Goal: Information Seeking & Learning: Learn about a topic

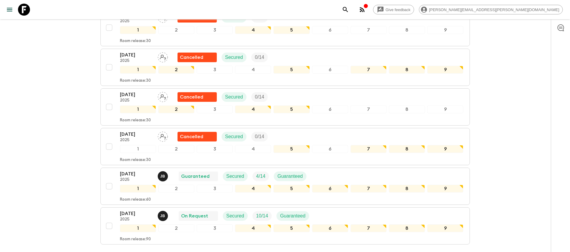
scroll to position [247, 0]
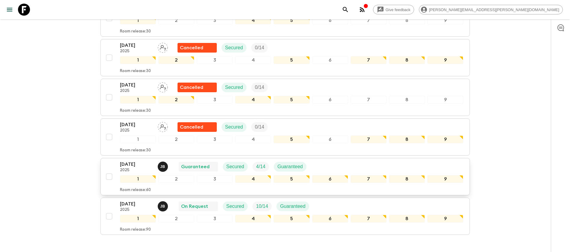
click at [129, 164] on p "[DATE]" at bounding box center [136, 164] width 33 height 7
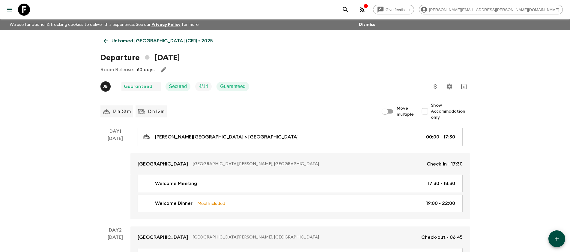
click at [427, 113] on input "Show Accommodation only" at bounding box center [425, 111] width 12 height 12
checkbox input "true"
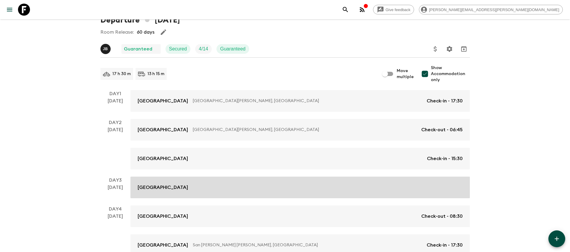
scroll to position [75, 0]
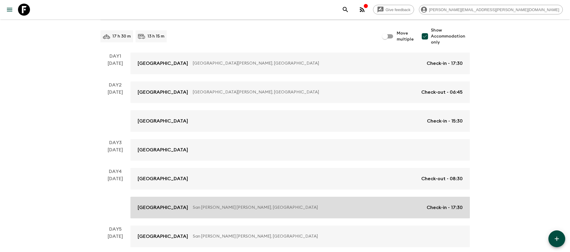
drag, startPoint x: 181, startPoint y: 210, endPoint x: 184, endPoint y: 209, distance: 3.6
click at [181, 210] on p "[GEOGRAPHIC_DATA]" at bounding box center [163, 207] width 50 height 7
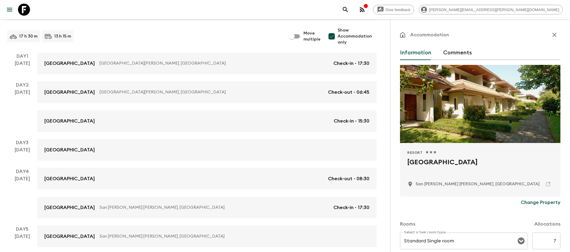
drag, startPoint x: 477, startPoint y: 161, endPoint x: 402, endPoint y: 168, distance: 75.3
click at [402, 168] on div "Resort 1 Star 2 Stars 3 Stars 4 Stars 5 Stars [GEOGRAPHIC_DATA] [GEOGRAPHIC_DAT…" at bounding box center [480, 169] width 161 height 53
copy h2 "[GEOGRAPHIC_DATA]"
click at [551, 33] on icon "button" at bounding box center [554, 34] width 7 height 7
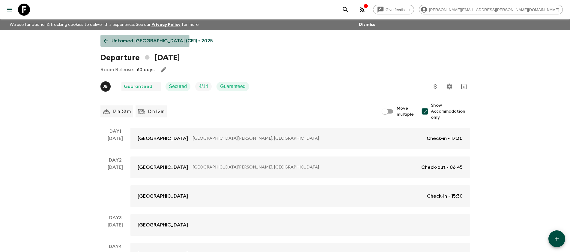
click at [104, 41] on icon at bounding box center [106, 41] width 5 height 5
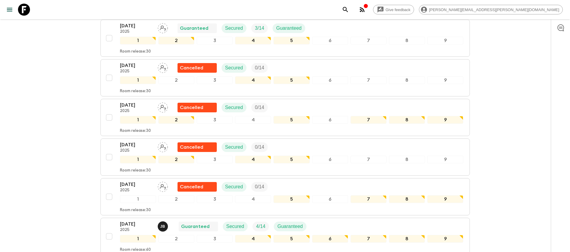
scroll to position [285, 0]
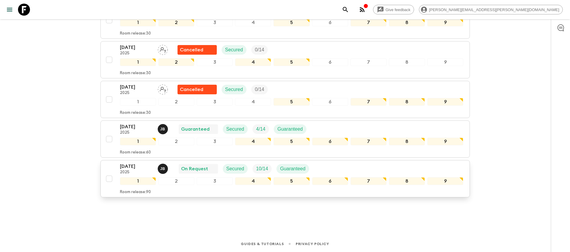
click at [138, 168] on p "[DATE]" at bounding box center [136, 166] width 33 height 7
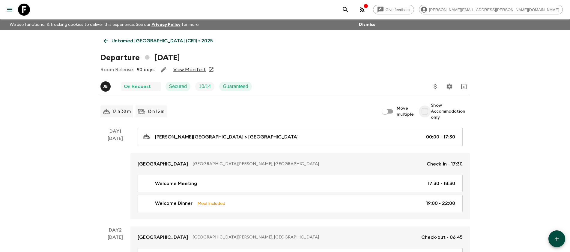
drag, startPoint x: 430, startPoint y: 111, endPoint x: 426, endPoint y: 113, distance: 4.2
click at [430, 110] on input "Show Accommodation only" at bounding box center [425, 111] width 12 height 12
checkbox input "true"
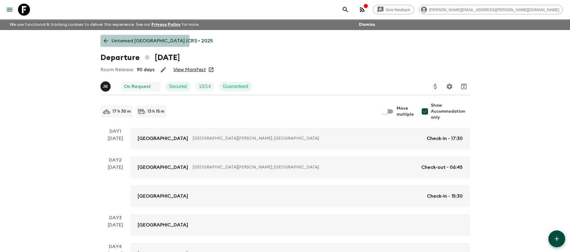
click at [107, 41] on icon at bounding box center [106, 41] width 5 height 5
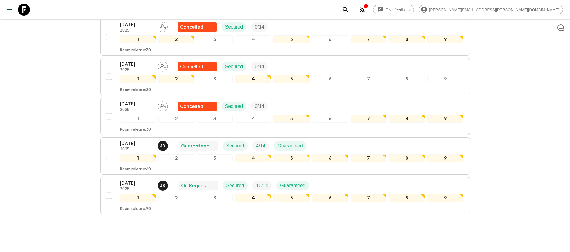
scroll to position [285, 0]
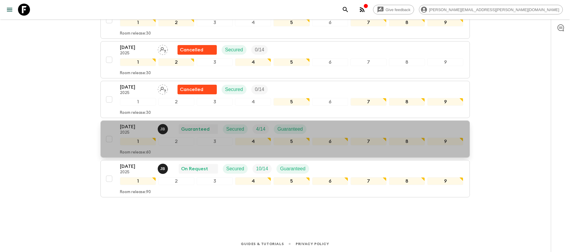
click at [134, 129] on p "[DATE]" at bounding box center [136, 126] width 33 height 7
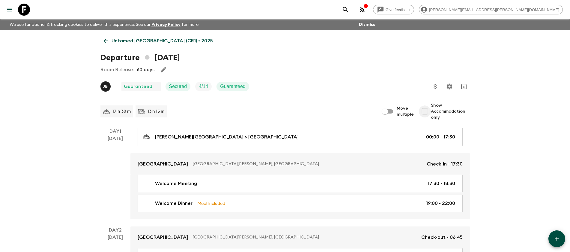
click at [429, 110] on input "Show Accommodation only" at bounding box center [425, 111] width 12 height 12
checkbox input "true"
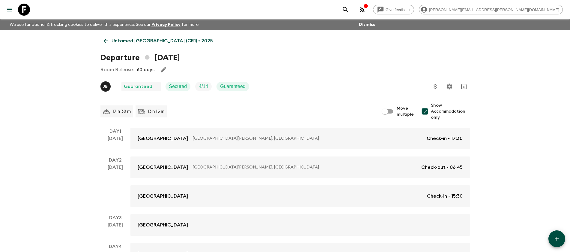
click at [116, 41] on p "Untamed [GEOGRAPHIC_DATA] (CR1) • 2025" at bounding box center [162, 40] width 101 height 7
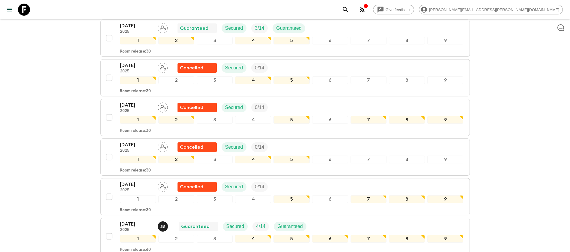
scroll to position [285, 0]
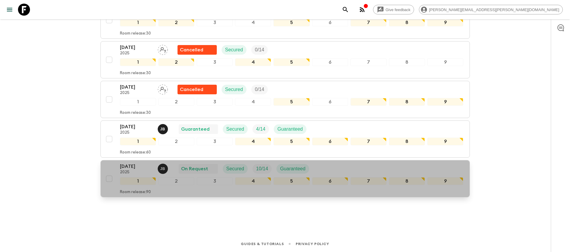
click at [132, 166] on p "[DATE]" at bounding box center [136, 166] width 33 height 7
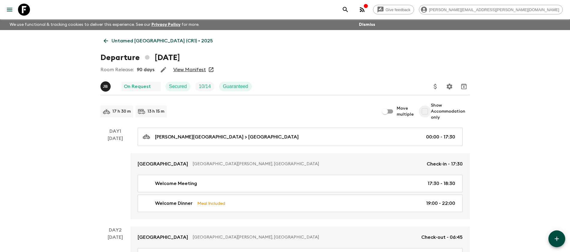
click at [428, 110] on input "Show Accommodation only" at bounding box center [425, 111] width 12 height 12
checkbox input "true"
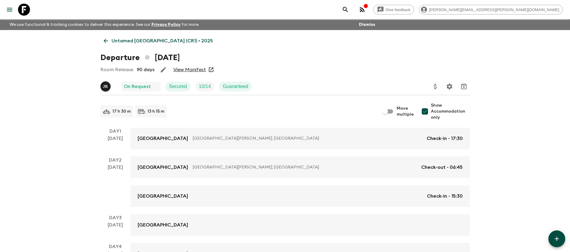
click at [118, 41] on p "Untamed [GEOGRAPHIC_DATA] (CR1) • 2025" at bounding box center [162, 40] width 101 height 7
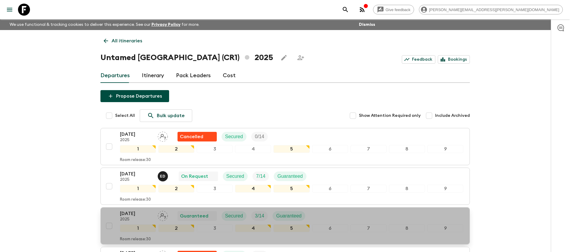
click at [141, 213] on p "[DATE]" at bounding box center [136, 213] width 33 height 7
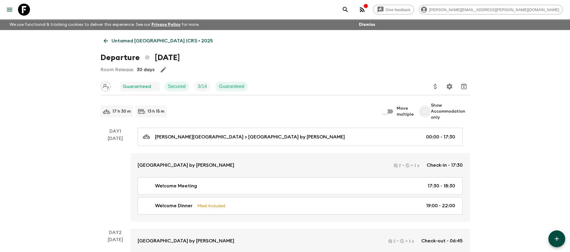
click at [429, 111] on input "Show Accommodation only" at bounding box center [425, 111] width 12 height 12
checkbox input "true"
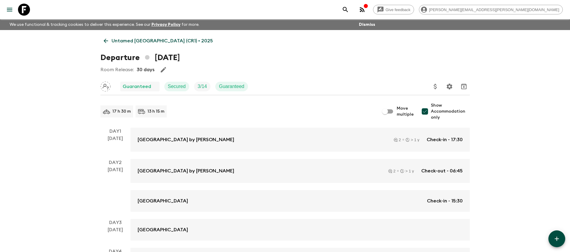
click at [107, 41] on icon at bounding box center [106, 41] width 7 height 7
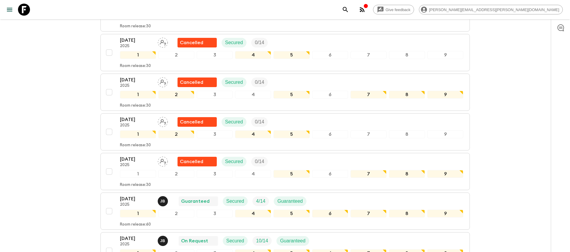
scroll to position [285, 0]
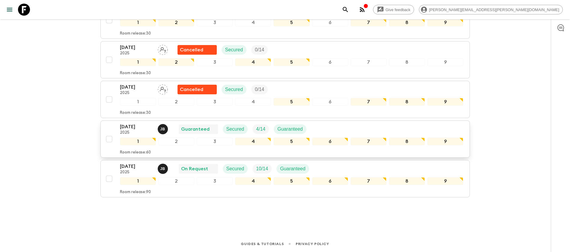
click at [129, 127] on p "[DATE]" at bounding box center [136, 126] width 33 height 7
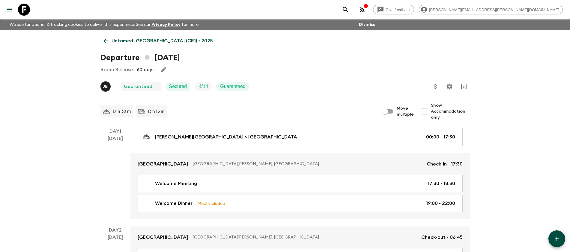
click at [426, 109] on input "Show Accommodation only" at bounding box center [425, 111] width 12 height 12
checkbox input "true"
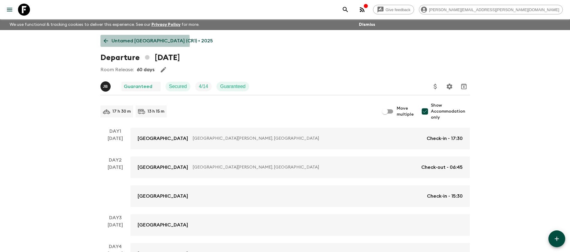
click at [122, 42] on p "Untamed [GEOGRAPHIC_DATA] (CR1) • 2025" at bounding box center [162, 40] width 101 height 7
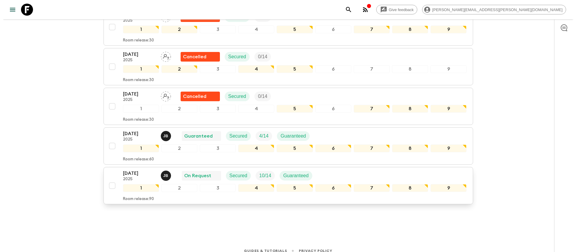
scroll to position [285, 0]
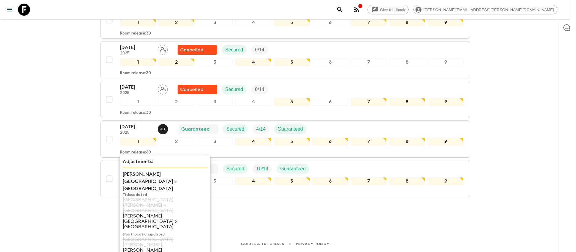
click at [130, 166] on div "Adjustments: [PERSON_NAME][GEOGRAPHIC_DATA] > [GEOGRAPHIC_DATA] Title updated […" at bounding box center [165, 212] width 90 height 115
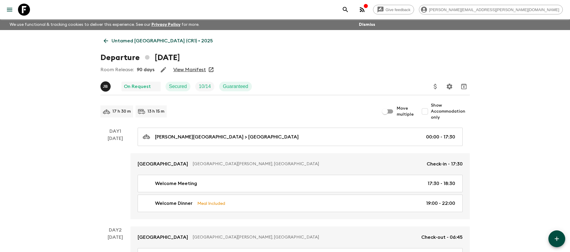
click at [429, 113] on input "Show Accommodation only" at bounding box center [425, 111] width 12 height 12
checkbox input "true"
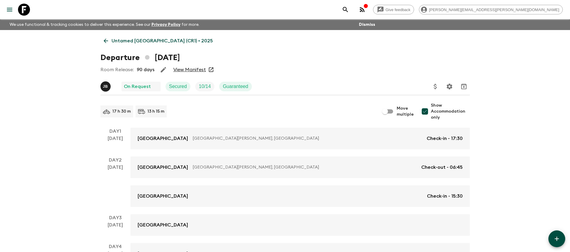
click at [119, 43] on p "Untamed [GEOGRAPHIC_DATA] (CR1) • 2025" at bounding box center [162, 40] width 101 height 7
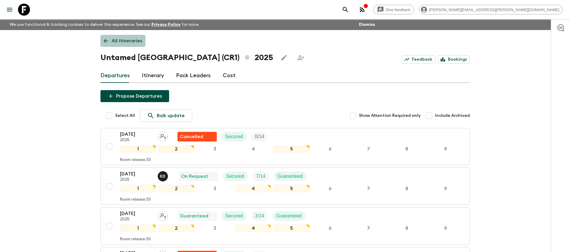
click at [121, 41] on p "All itineraries" at bounding box center [127, 40] width 31 height 7
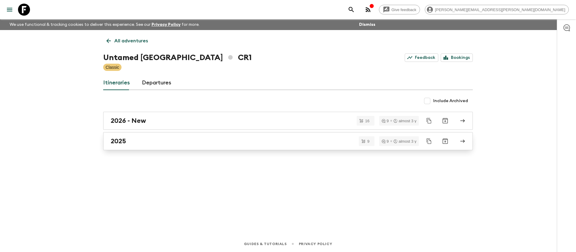
click at [118, 141] on h2 "2025" at bounding box center [118, 141] width 15 height 8
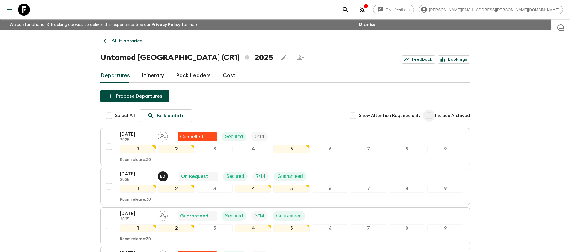
click at [431, 116] on input "Include Archived" at bounding box center [429, 116] width 12 height 12
checkbox input "true"
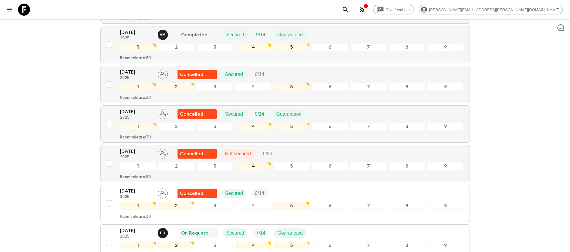
scroll to position [975, 0]
